Goal: Information Seeking & Learning: Learn about a topic

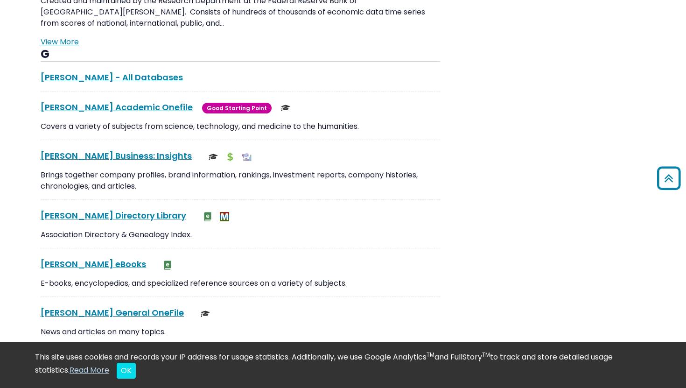
scroll to position [104, 0]
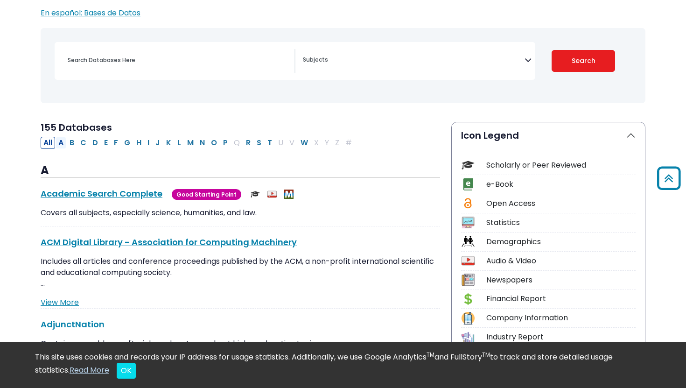
click at [63, 140] on button "A" at bounding box center [61, 143] width 11 height 12
click at [75, 141] on button "B" at bounding box center [72, 143] width 10 height 12
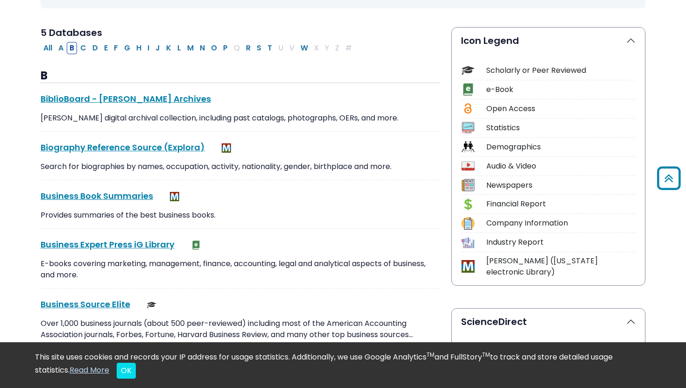
scroll to position [198, 0]
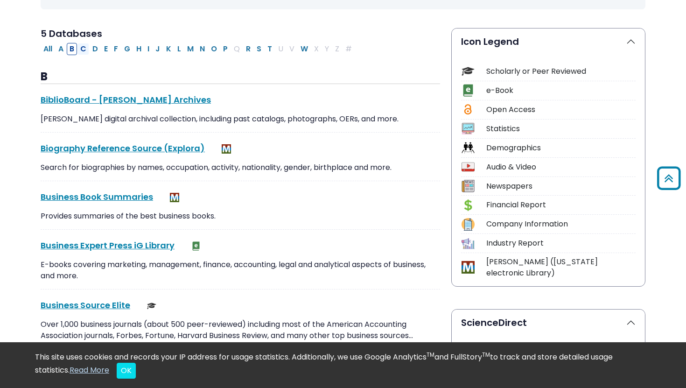
click at [85, 45] on button "C" at bounding box center [84, 49] width 12 height 12
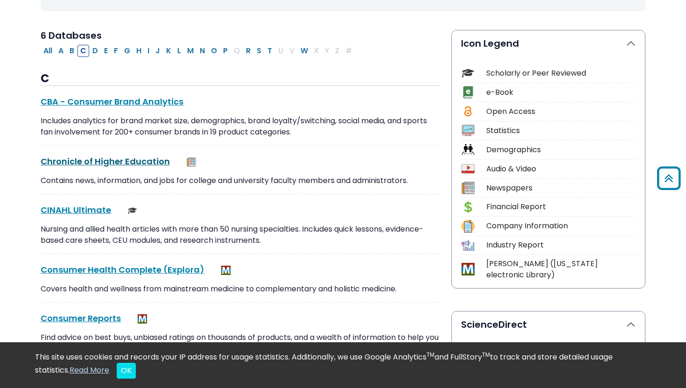
scroll to position [172, 0]
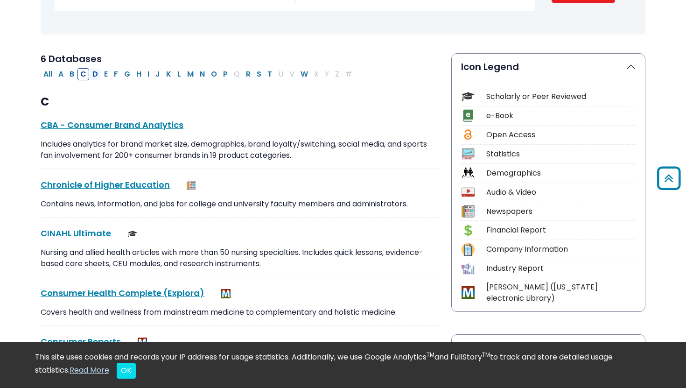
click at [93, 72] on button "D" at bounding box center [95, 74] width 11 height 12
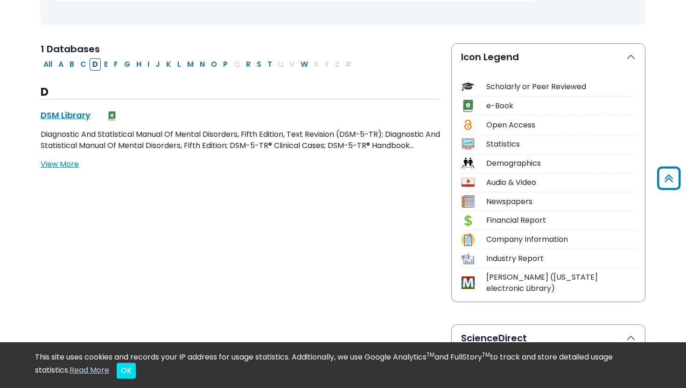
scroll to position [176, 0]
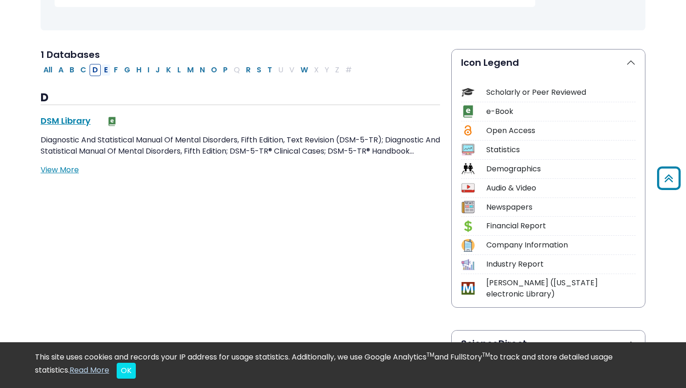
click at [105, 66] on button "E" at bounding box center [105, 70] width 9 height 12
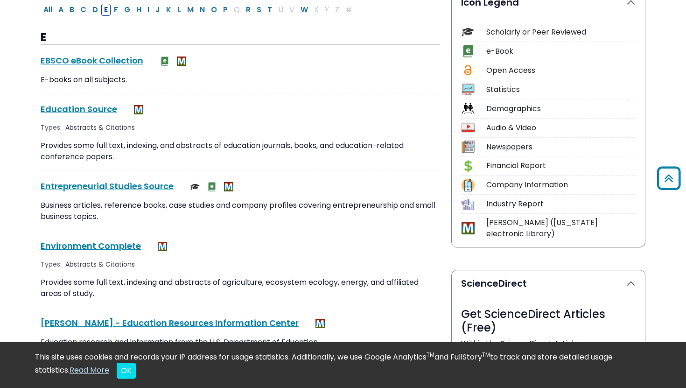
scroll to position [226, 0]
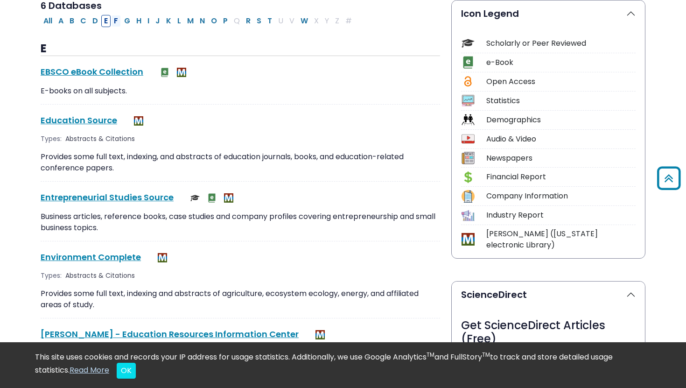
click at [117, 21] on button "F" at bounding box center [116, 21] width 10 height 12
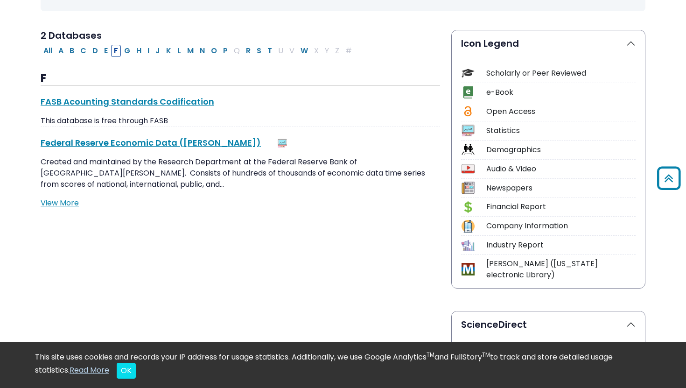
scroll to position [168, 0]
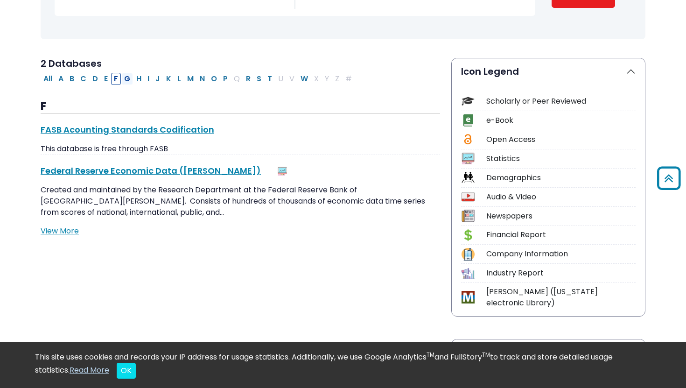
click at [128, 79] on button "G" at bounding box center [127, 79] width 12 height 12
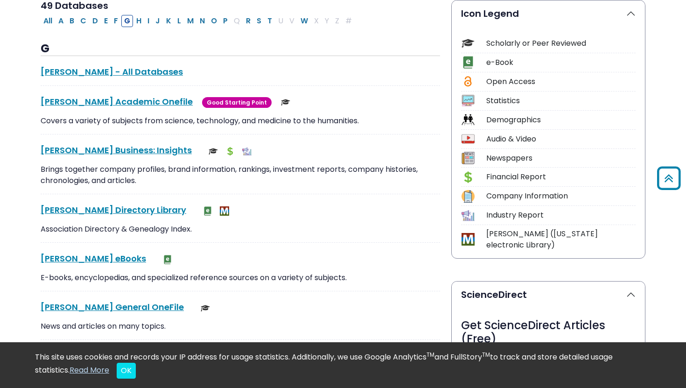
scroll to position [169, 0]
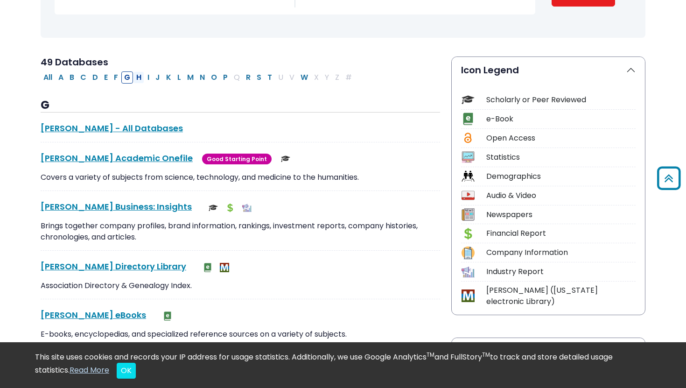
click at [141, 79] on button "H" at bounding box center [139, 77] width 11 height 12
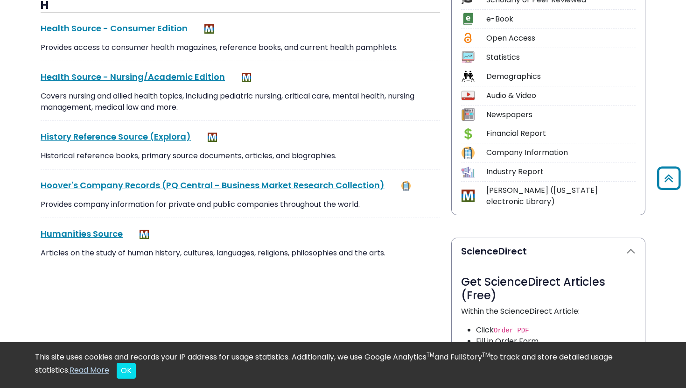
scroll to position [229, 0]
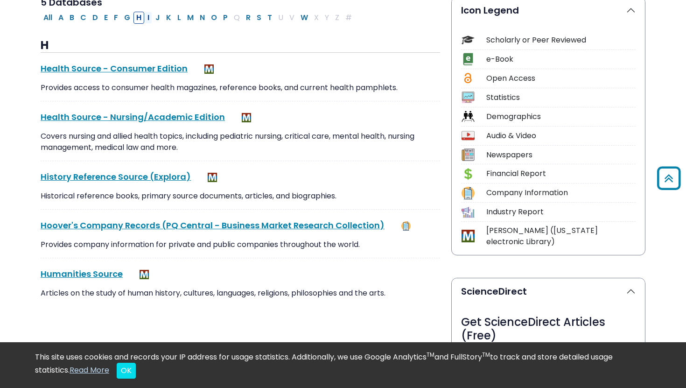
click at [148, 17] on button "I" at bounding box center [148, 18] width 7 height 12
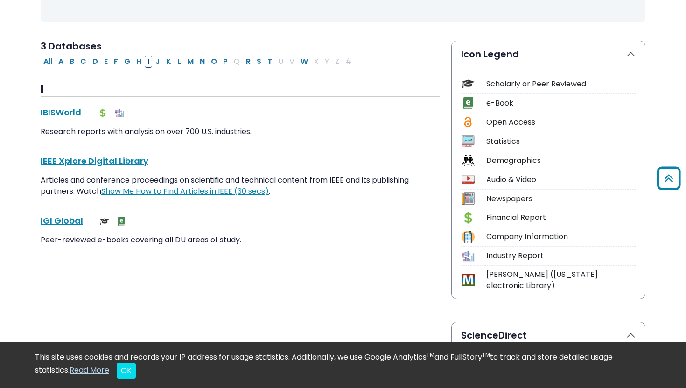
scroll to position [152, 0]
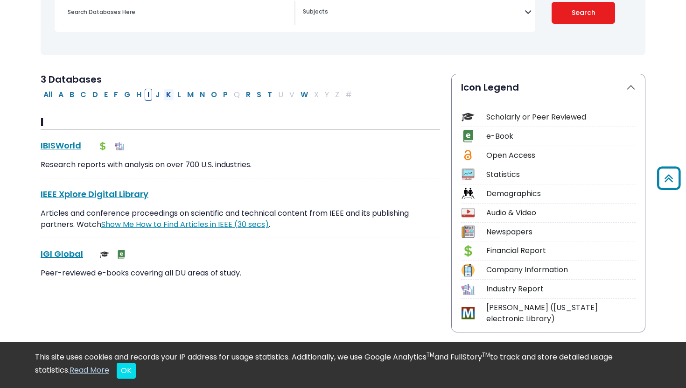
click at [163, 96] on button "K" at bounding box center [168, 95] width 11 height 12
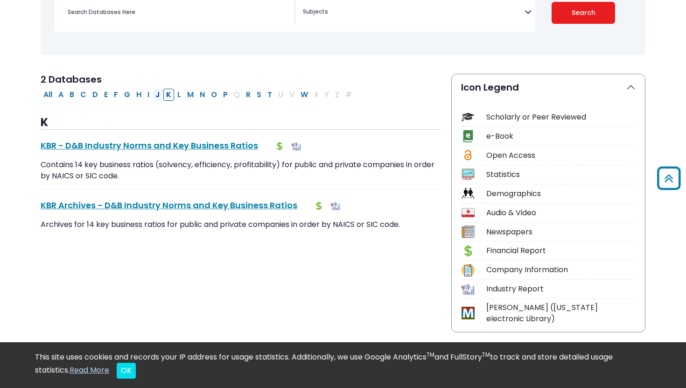
click at [159, 95] on button "J" at bounding box center [158, 95] width 10 height 12
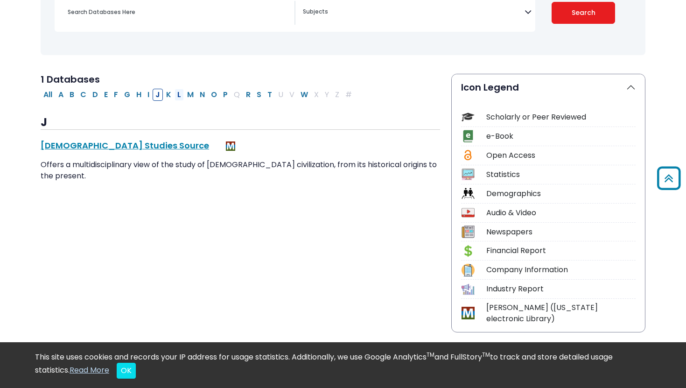
click at [179, 96] on button "L" at bounding box center [179, 95] width 9 height 12
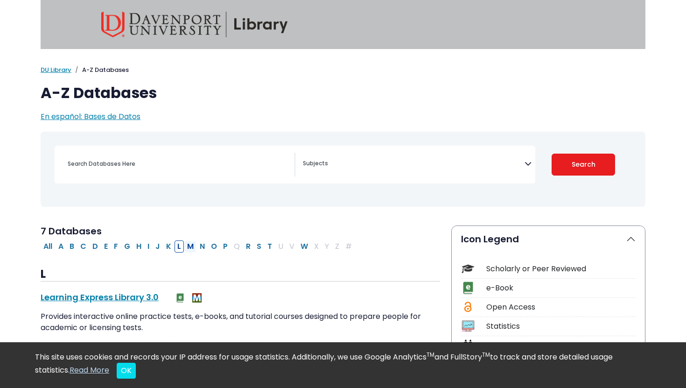
click at [191, 246] on button "M" at bounding box center [190, 246] width 12 height 12
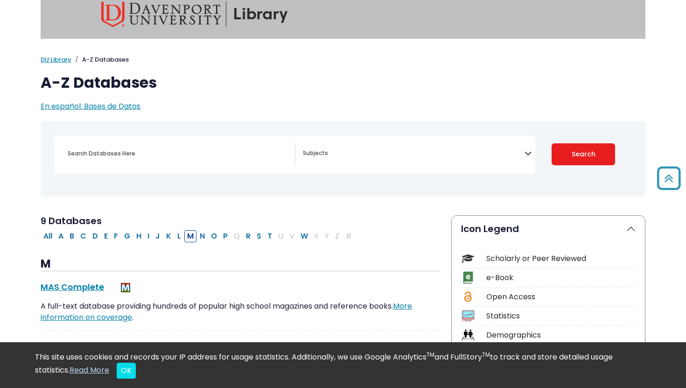
scroll to position [1, 0]
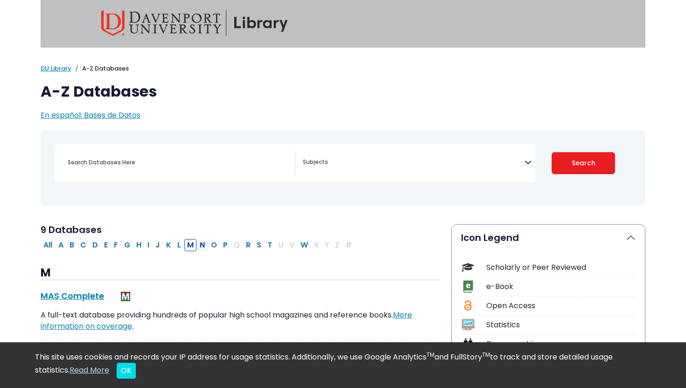
click at [204, 247] on button "N" at bounding box center [202, 245] width 11 height 12
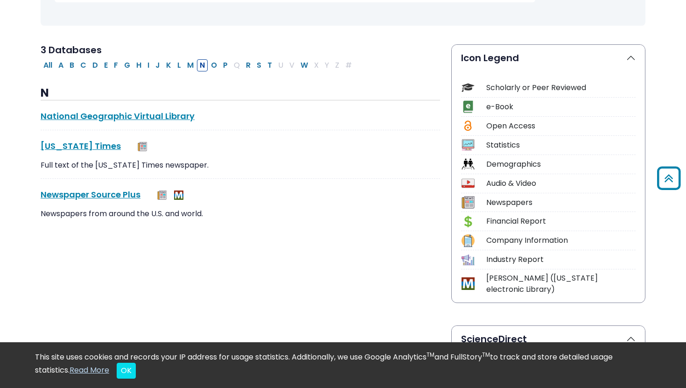
scroll to position [174, 0]
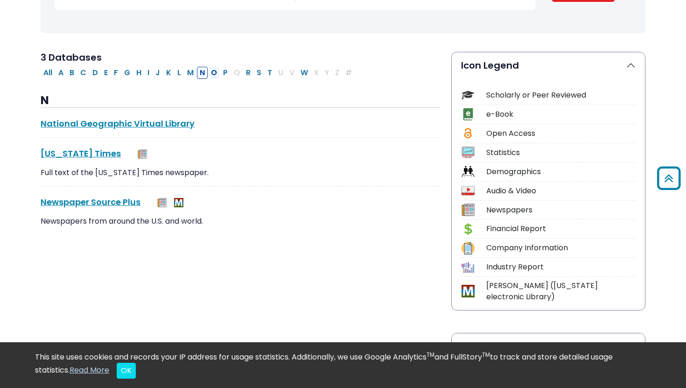
click at [215, 72] on button "O" at bounding box center [214, 73] width 12 height 12
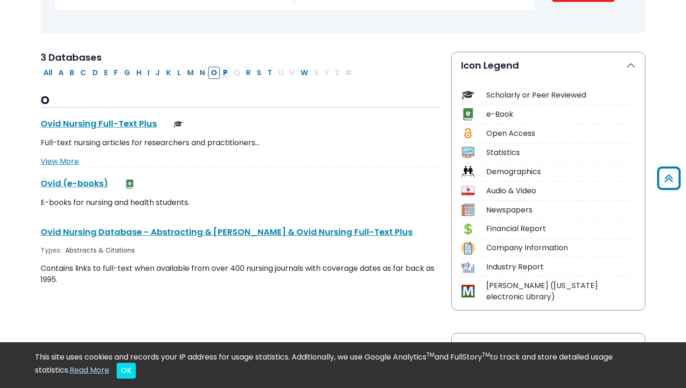
click at [229, 72] on button "P" at bounding box center [225, 73] width 10 height 12
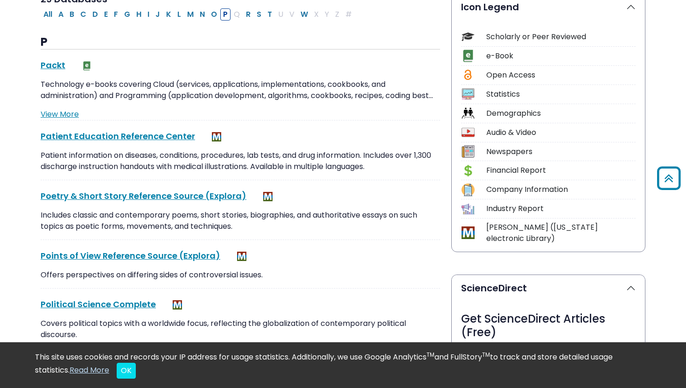
scroll to position [178, 0]
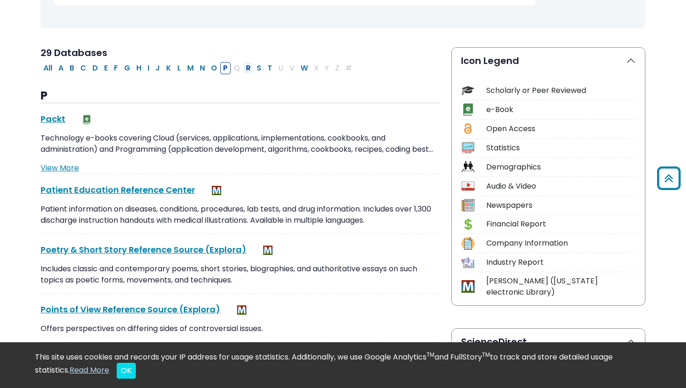
click at [249, 68] on button "R" at bounding box center [248, 68] width 10 height 12
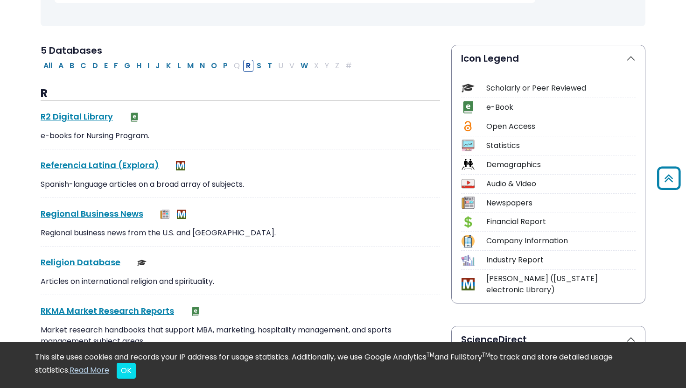
scroll to position [172, 0]
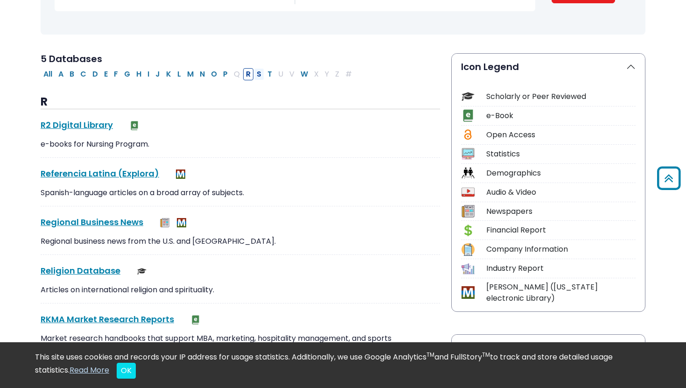
click at [259, 74] on button "S" at bounding box center [259, 74] width 10 height 12
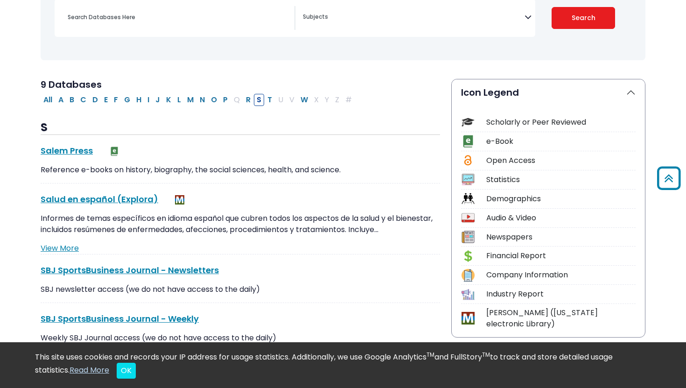
scroll to position [140, 0]
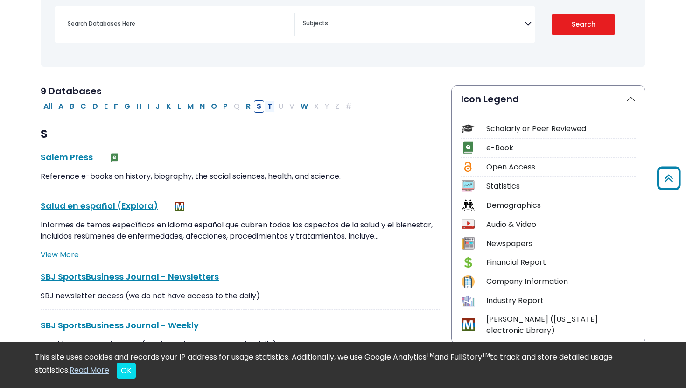
click at [268, 106] on button "T" at bounding box center [270, 106] width 10 height 12
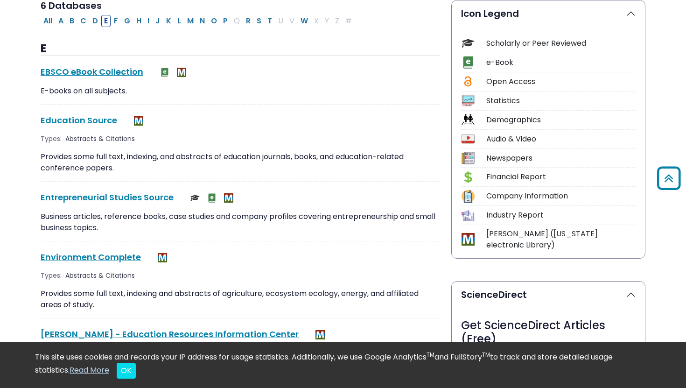
select select "Database Subject Filter"
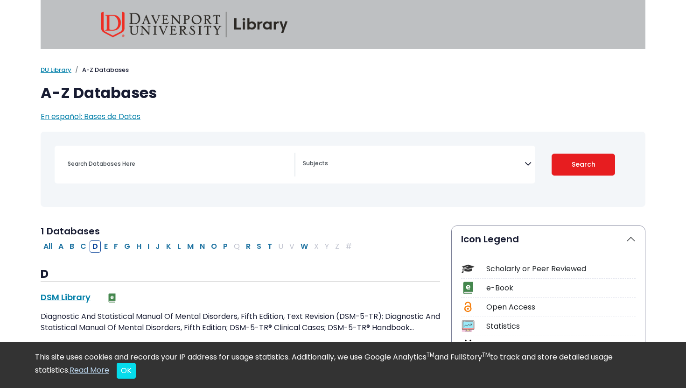
click at [172, 23] on img at bounding box center [194, 25] width 187 height 26
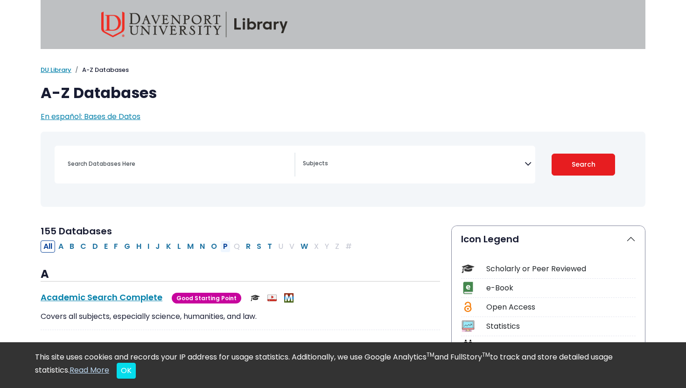
click at [228, 247] on button "P" at bounding box center [225, 246] width 10 height 12
select select "Database Subject Filter"
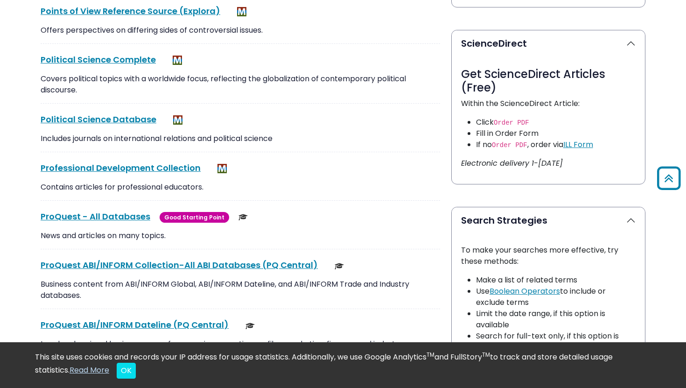
scroll to position [478, 0]
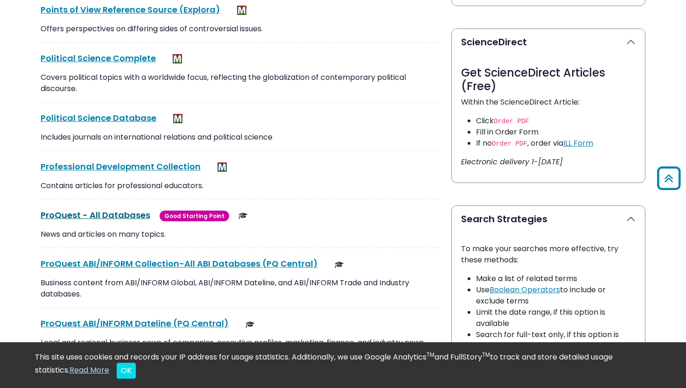
click at [100, 214] on link "ProQuest - All Databases This link opens in a new window" at bounding box center [96, 215] width 110 height 12
